Goal: Navigation & Orientation: Find specific page/section

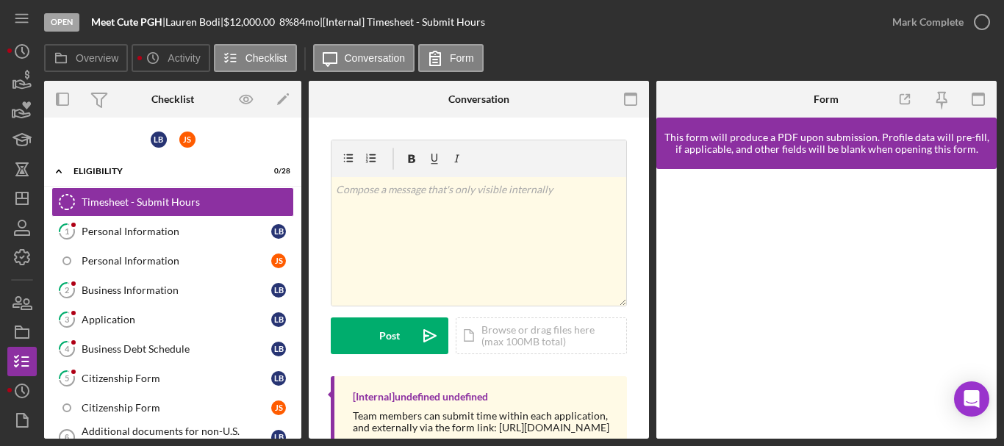
scroll to position [571, 0]
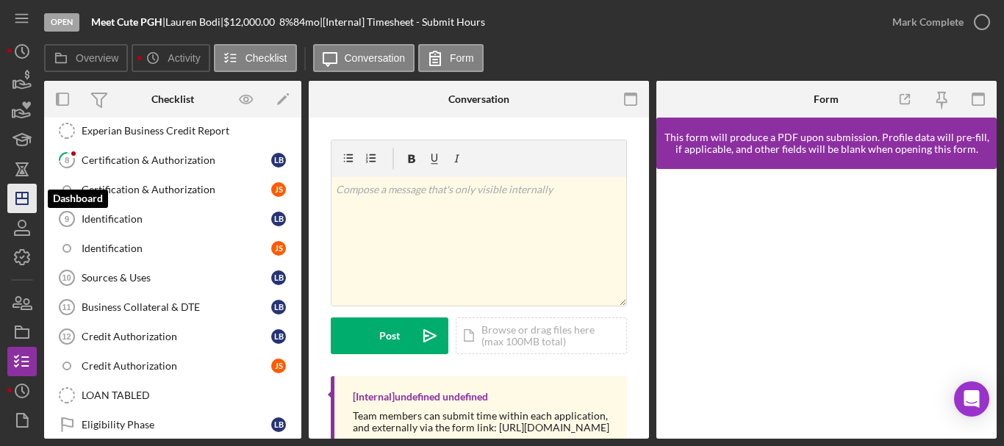
click at [29, 201] on icon "Icon/Dashboard" at bounding box center [22, 198] width 37 height 37
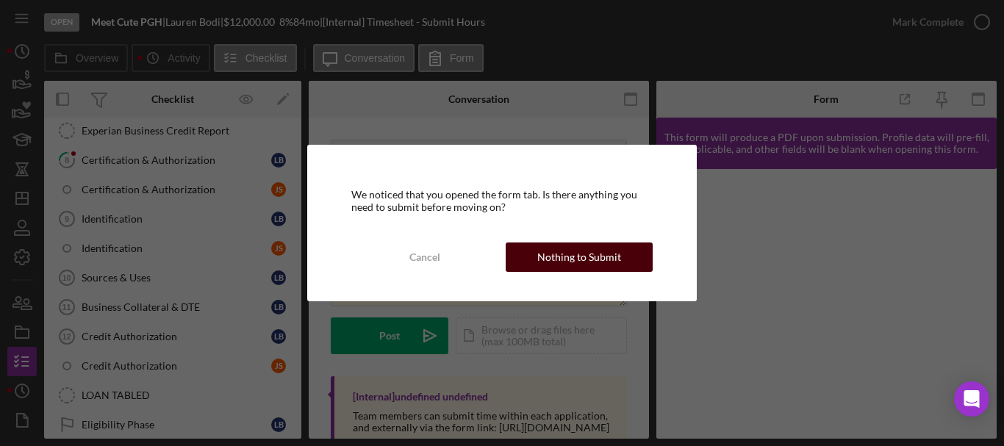
click at [624, 260] on button "Nothing to Submit" at bounding box center [579, 257] width 147 height 29
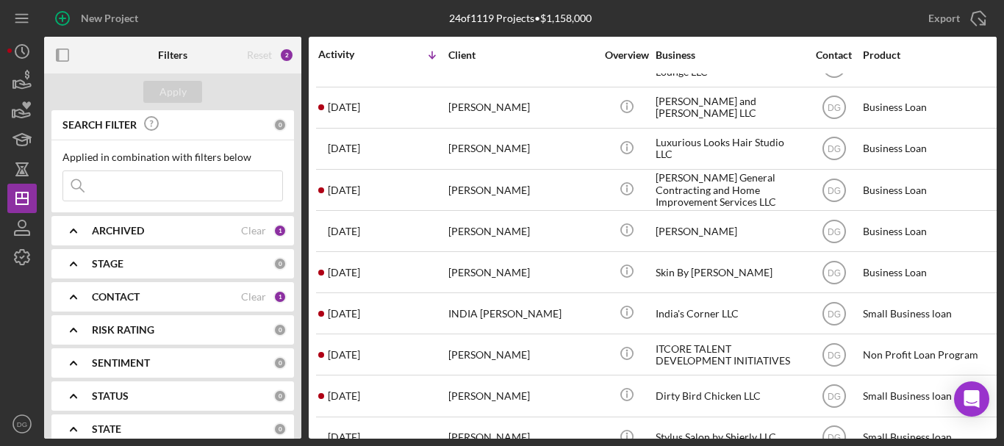
scroll to position [643, 0]
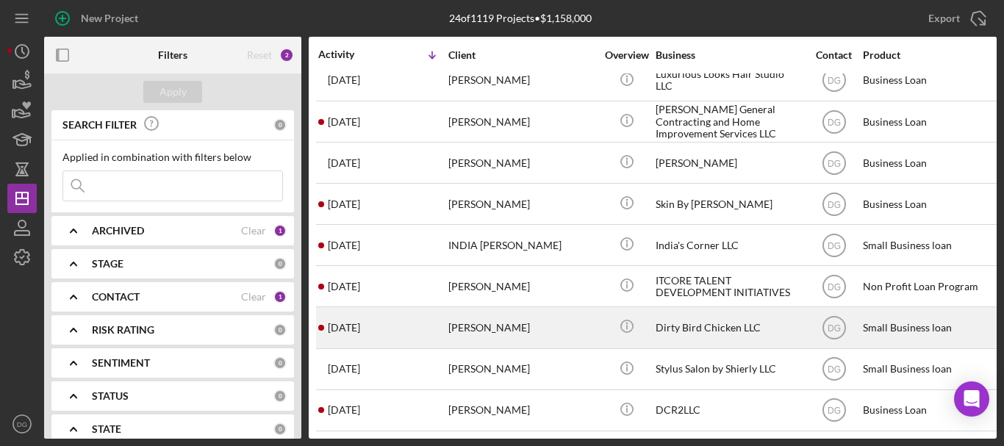
click at [478, 313] on div "[PERSON_NAME]" at bounding box center [521, 327] width 147 height 39
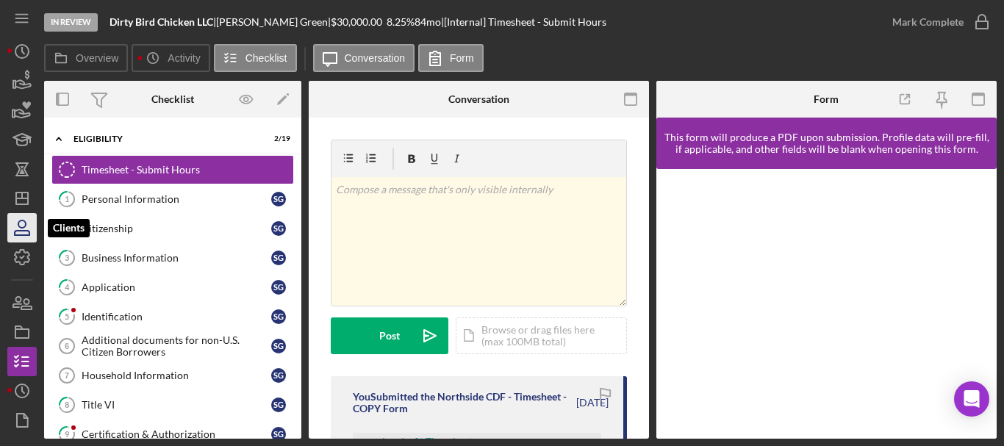
click at [25, 227] on icon "button" at bounding box center [21, 224] width 7 height 7
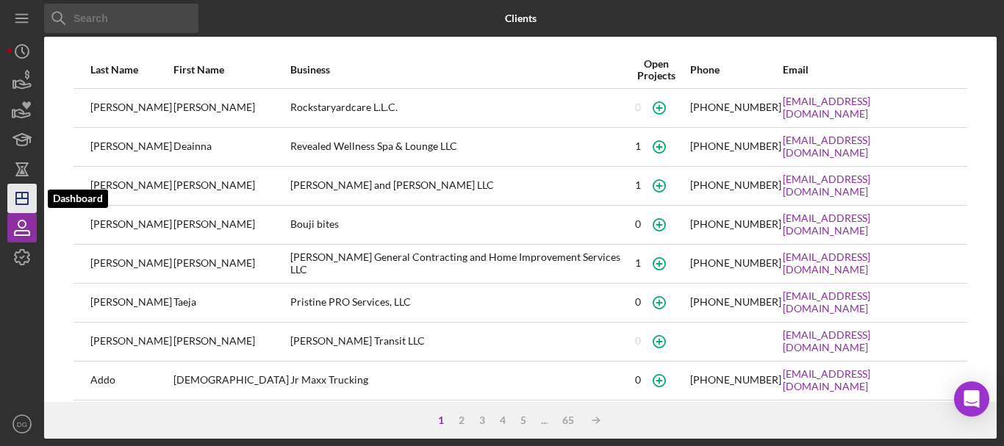
click at [20, 198] on line "button" at bounding box center [22, 198] width 12 height 0
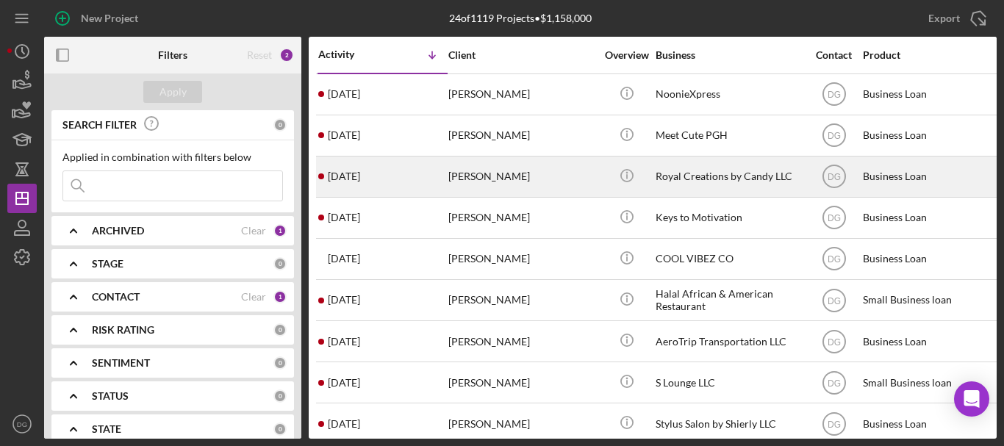
click at [495, 177] on div "[PERSON_NAME]" at bounding box center [521, 176] width 147 height 39
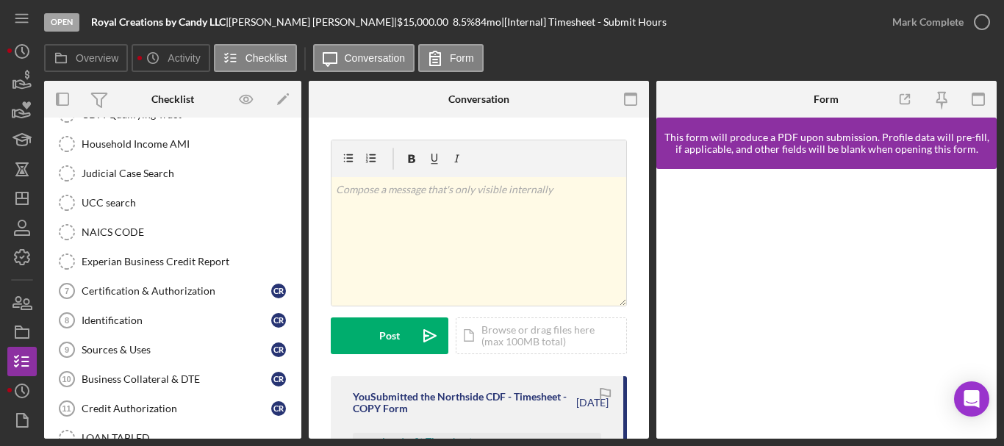
scroll to position [262, 0]
click at [22, 300] on icon "button" at bounding box center [22, 302] width 37 height 37
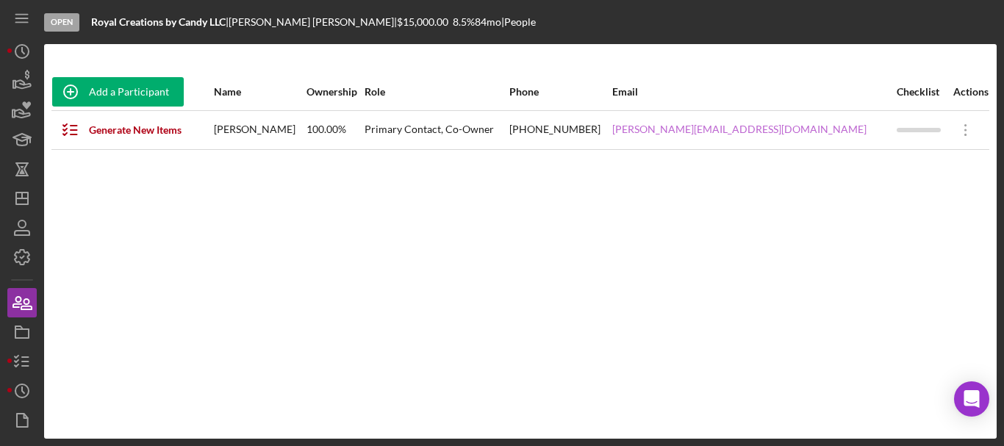
click at [770, 129] on link "[PERSON_NAME][EMAIL_ADDRESS][DOMAIN_NAME]" at bounding box center [739, 130] width 254 height 12
click at [22, 197] on line "button" at bounding box center [22, 196] width 0 height 6
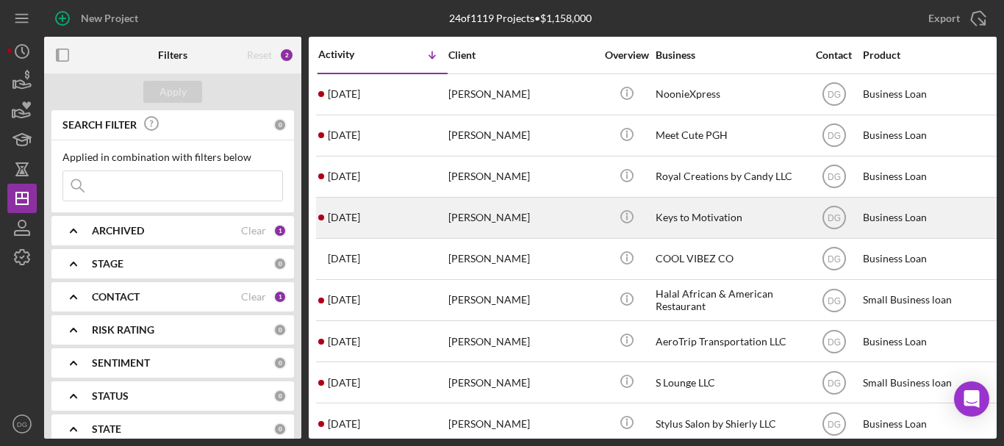
click at [468, 211] on div "[PERSON_NAME]" at bounding box center [521, 217] width 147 height 39
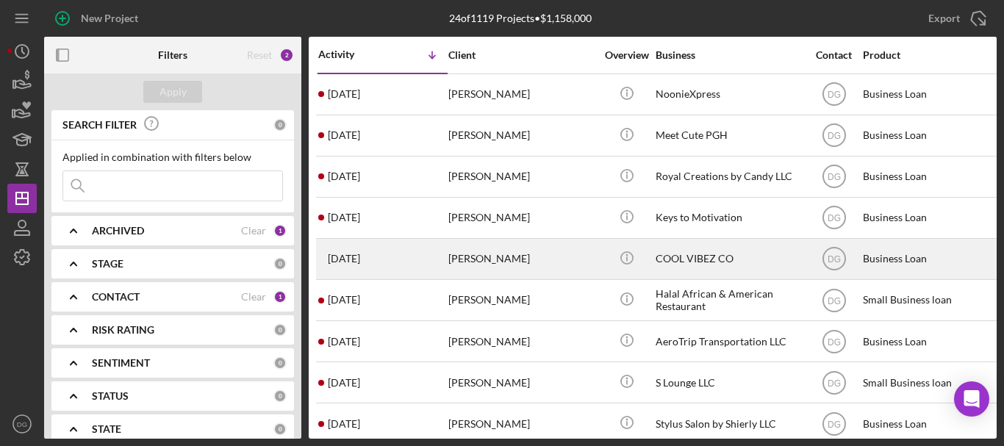
click at [695, 256] on div "COOL VIBEZ CO" at bounding box center [729, 259] width 147 height 39
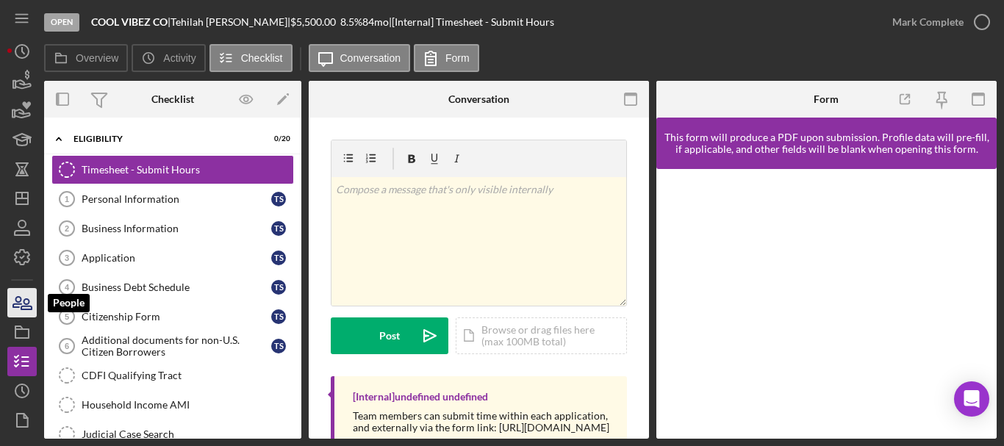
click at [21, 298] on icon "button" at bounding box center [17, 302] width 8 height 10
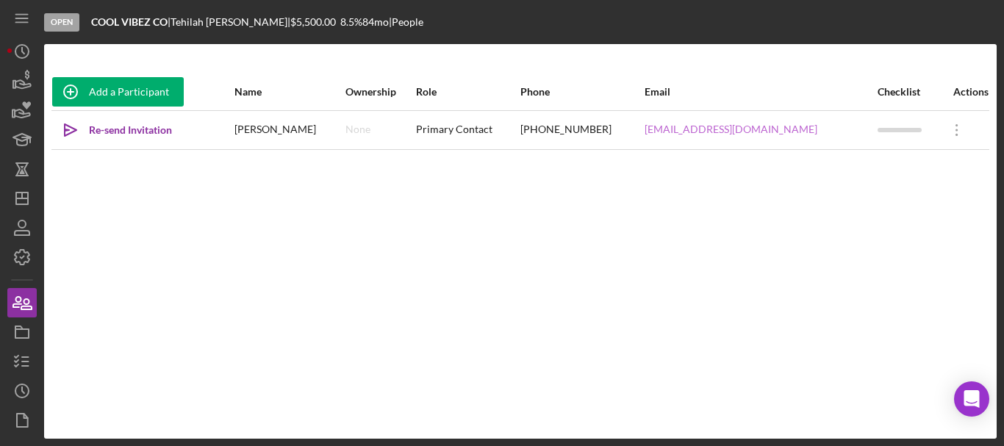
click at [715, 125] on link "[EMAIL_ADDRESS][DOMAIN_NAME]" at bounding box center [731, 130] width 173 height 12
click at [24, 198] on line "button" at bounding box center [22, 198] width 12 height 0
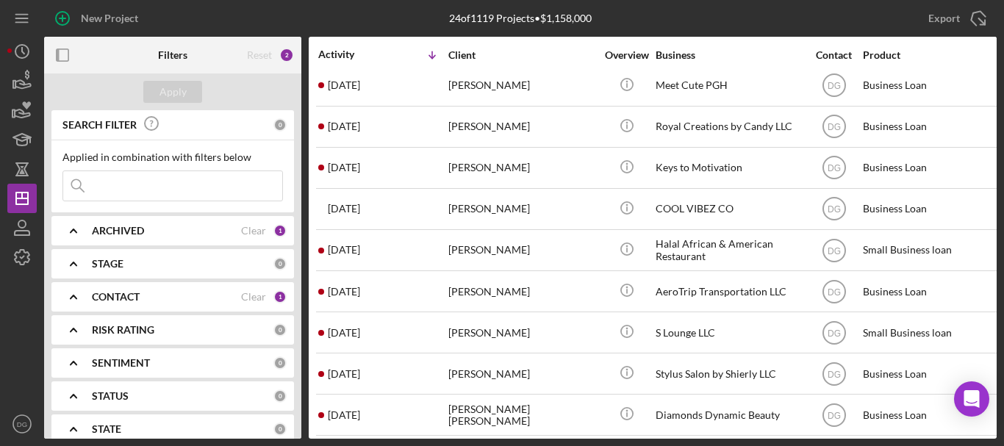
scroll to position [60, 0]
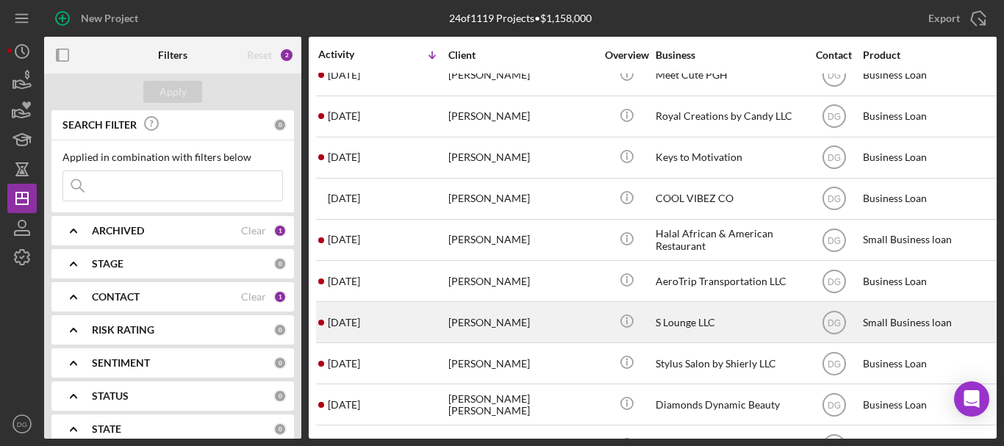
click at [696, 323] on div "S Lounge LLC" at bounding box center [729, 322] width 147 height 39
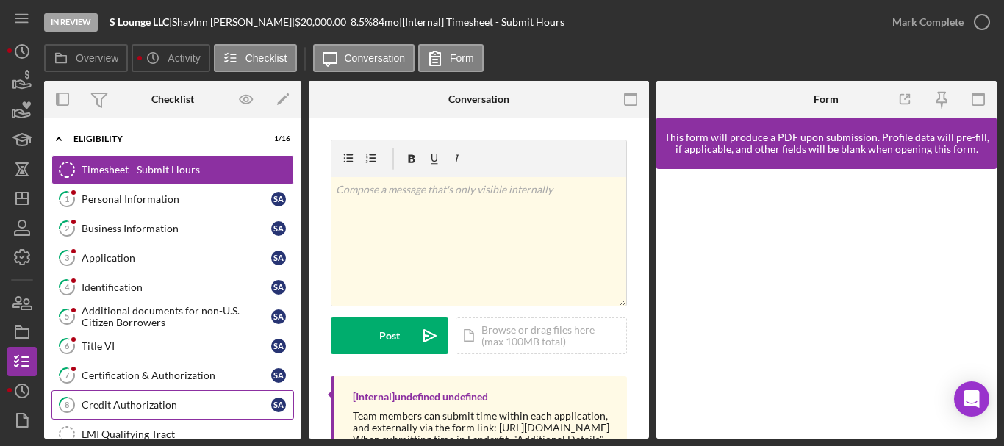
click at [151, 398] on link "8 Credit Authorization S A" at bounding box center [172, 404] width 243 height 29
